Goal: Task Accomplishment & Management: Manage account settings

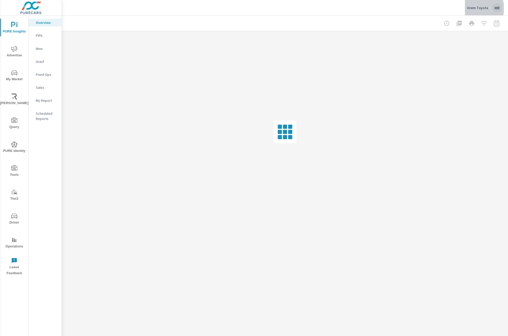
click at [476, 8] on p "Orem Toyota" at bounding box center [477, 7] width 21 height 5
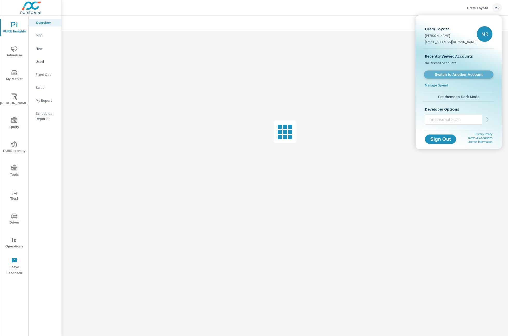
click at [455, 78] on link "Switch to Another Account" at bounding box center [459, 75] width 70 height 8
